Goal: Task Accomplishment & Management: Complete application form

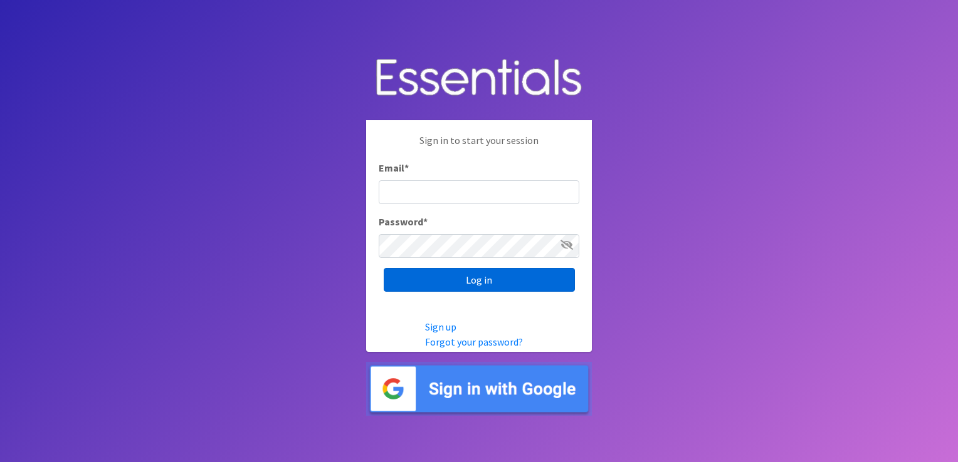
type input "[EMAIL_ADDRESS][DOMAIN_NAME]"
click at [471, 278] on input "Log in" at bounding box center [479, 280] width 191 height 24
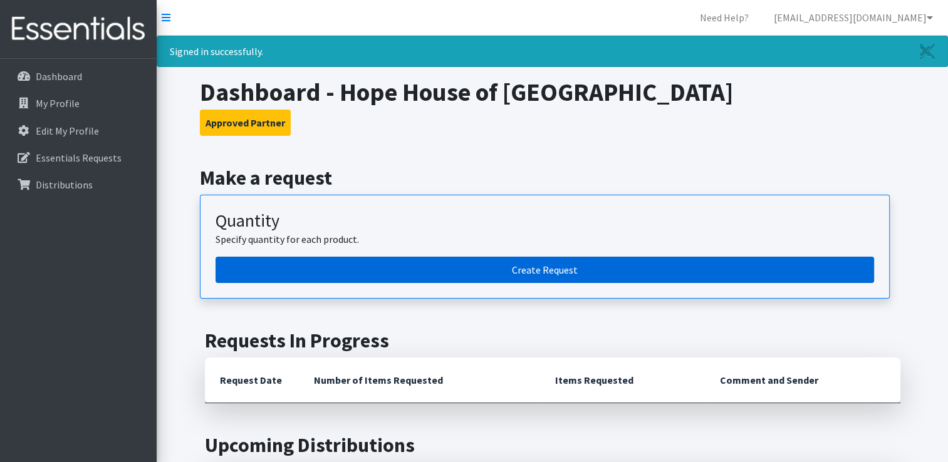
click at [564, 262] on link "Create Request" at bounding box center [545, 270] width 659 height 26
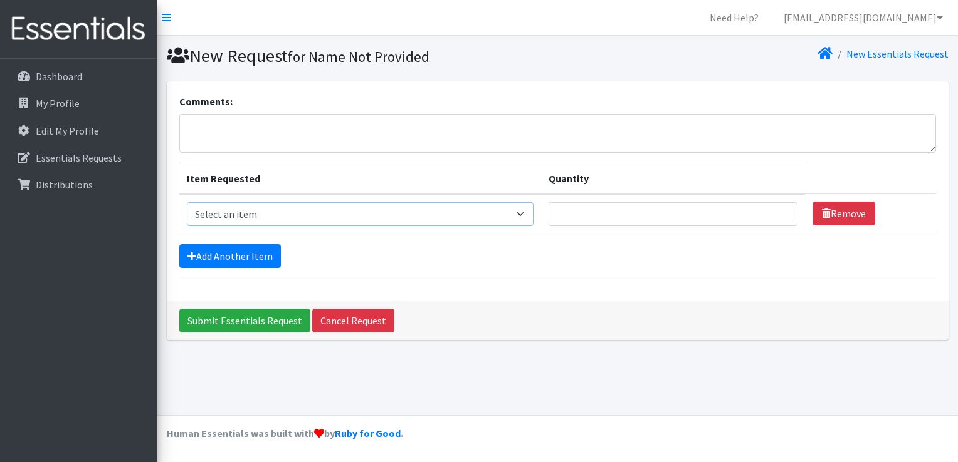
click at [218, 209] on select "Select an item Mixed Kit Pad Kit Reusable Period Underwear - Adult Medium Reusa…" at bounding box center [360, 214] width 347 height 24
select select "14445"
click at [187, 202] on select "Select an item Mixed Kit Pad Kit Reusable Period Underwear - Adult Medium Reusa…" at bounding box center [360, 214] width 347 height 24
click at [578, 212] on input "Quantity" at bounding box center [672, 214] width 249 height 24
type input "75"
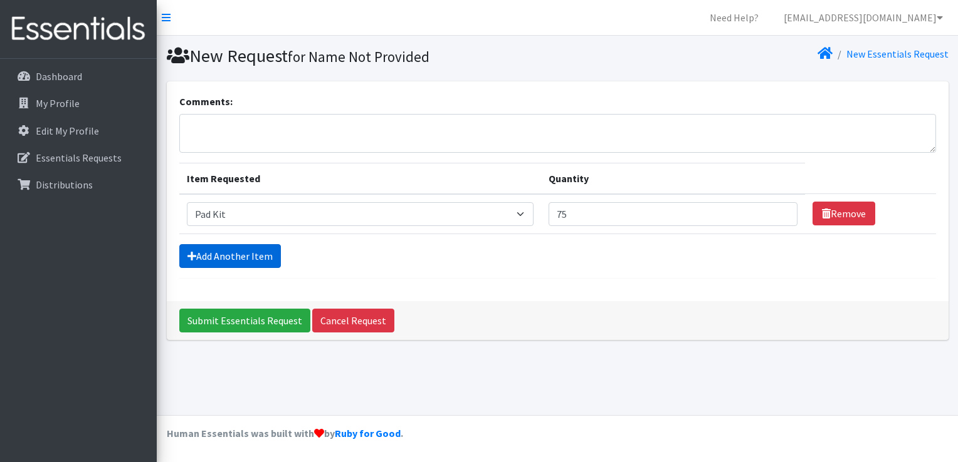
click at [241, 257] on link "Add Another Item" at bounding box center [230, 256] width 102 height 24
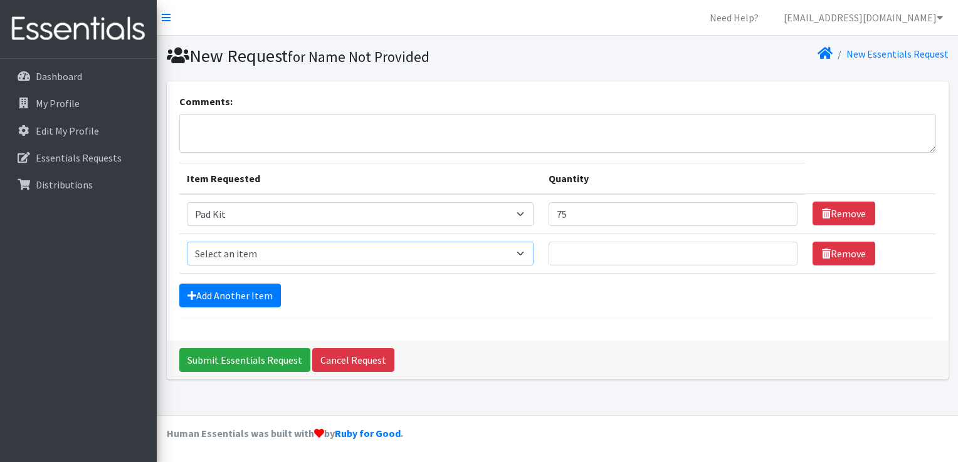
click at [226, 251] on select "Select an item Mixed Kit Pad Kit Reusable Period Underwear - Adult Medium Reusa…" at bounding box center [360, 254] width 347 height 24
select select "14446"
click at [187, 242] on select "Select an item Mixed Kit Pad Kit Reusable Period Underwear - Adult Medium Reusa…" at bounding box center [360, 254] width 347 height 24
click at [596, 251] on input "Quantity" at bounding box center [672, 254] width 249 height 24
type input "100"
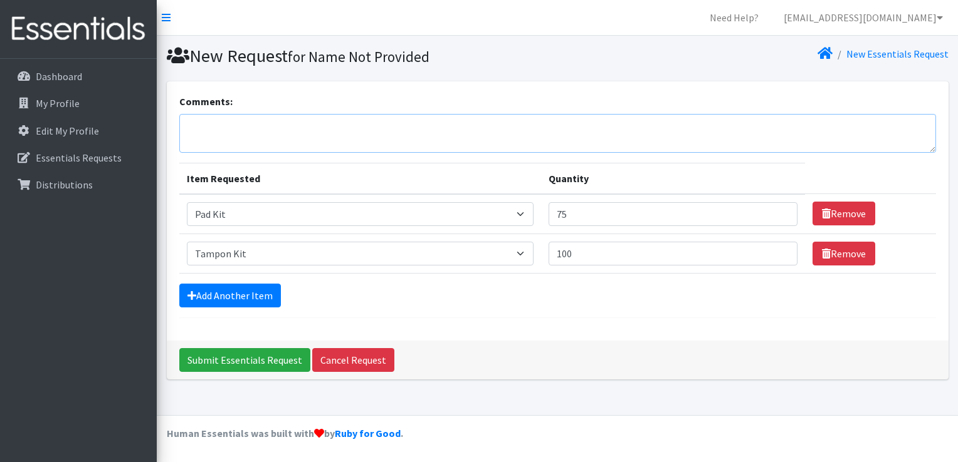
click at [196, 119] on textarea "Comments:" at bounding box center [557, 133] width 756 height 39
type textarea "I can pick up Wednesday, September 10th at 1:20."
click at [223, 348] on input "Submit Essentials Request" at bounding box center [244, 360] width 131 height 24
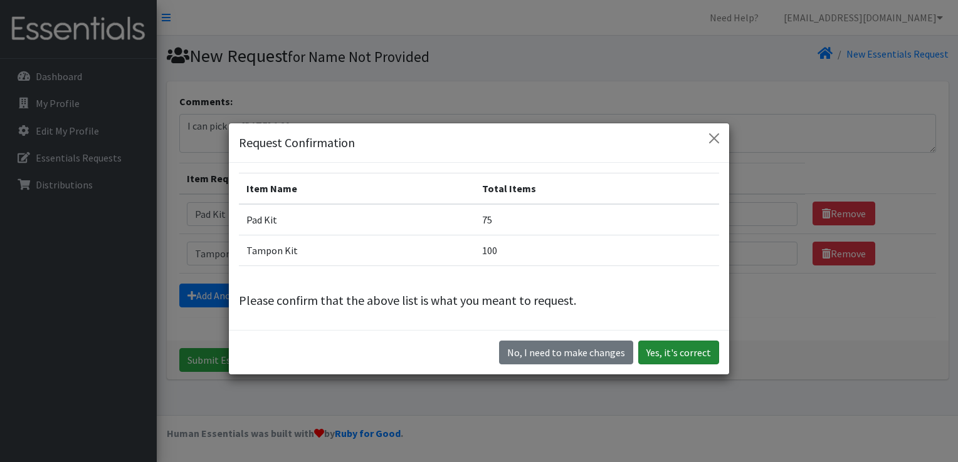
click at [682, 343] on button "Yes, it's correct" at bounding box center [678, 353] width 81 height 24
